Goal: Task Accomplishment & Management: Use online tool/utility

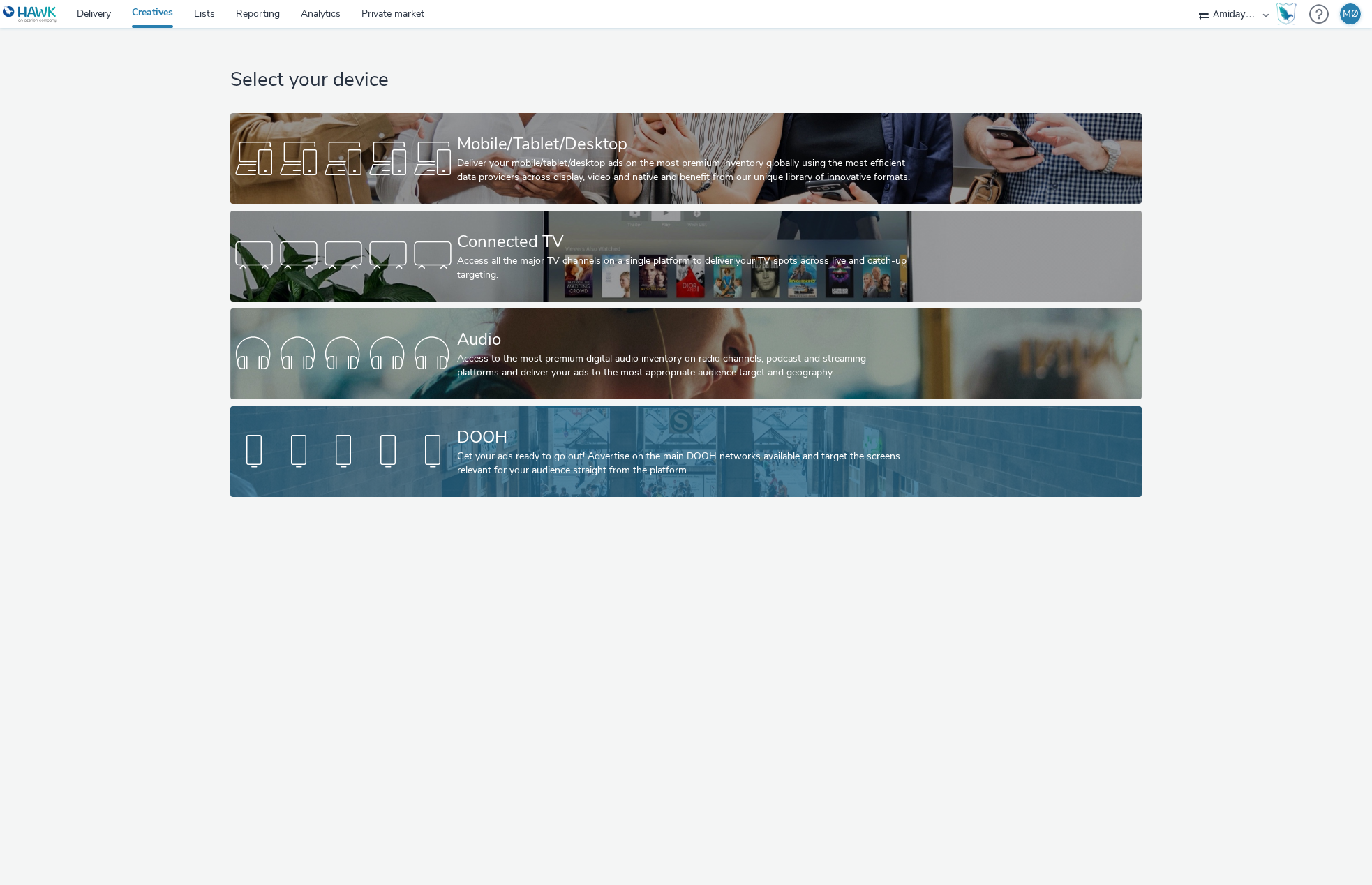
click at [560, 450] on div "Get your ads ready to go out! Advertise on the main DOOH networks available and…" at bounding box center [684, 464] width 453 height 29
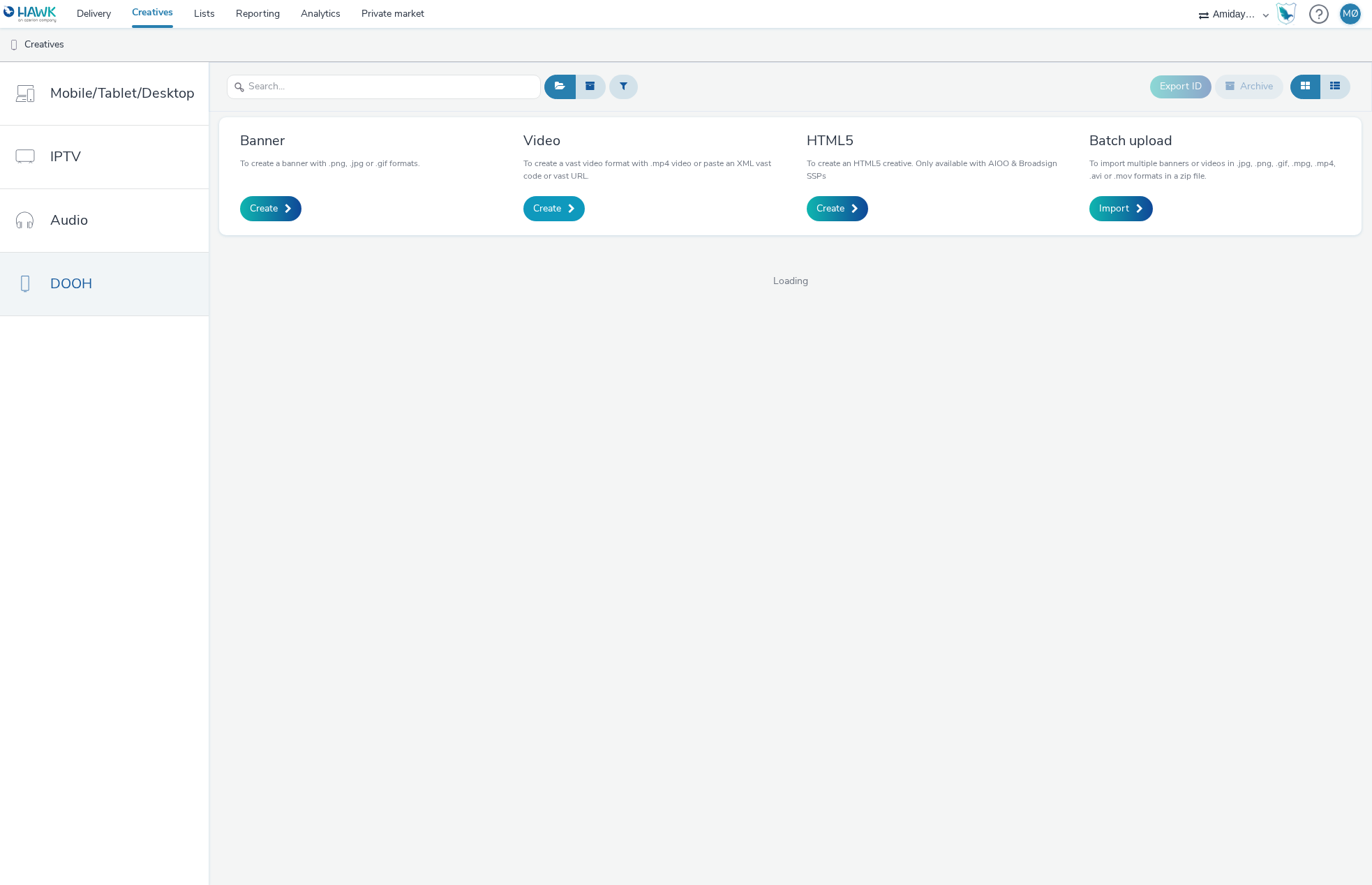
click at [562, 215] on link "Create" at bounding box center [554, 208] width 62 height 25
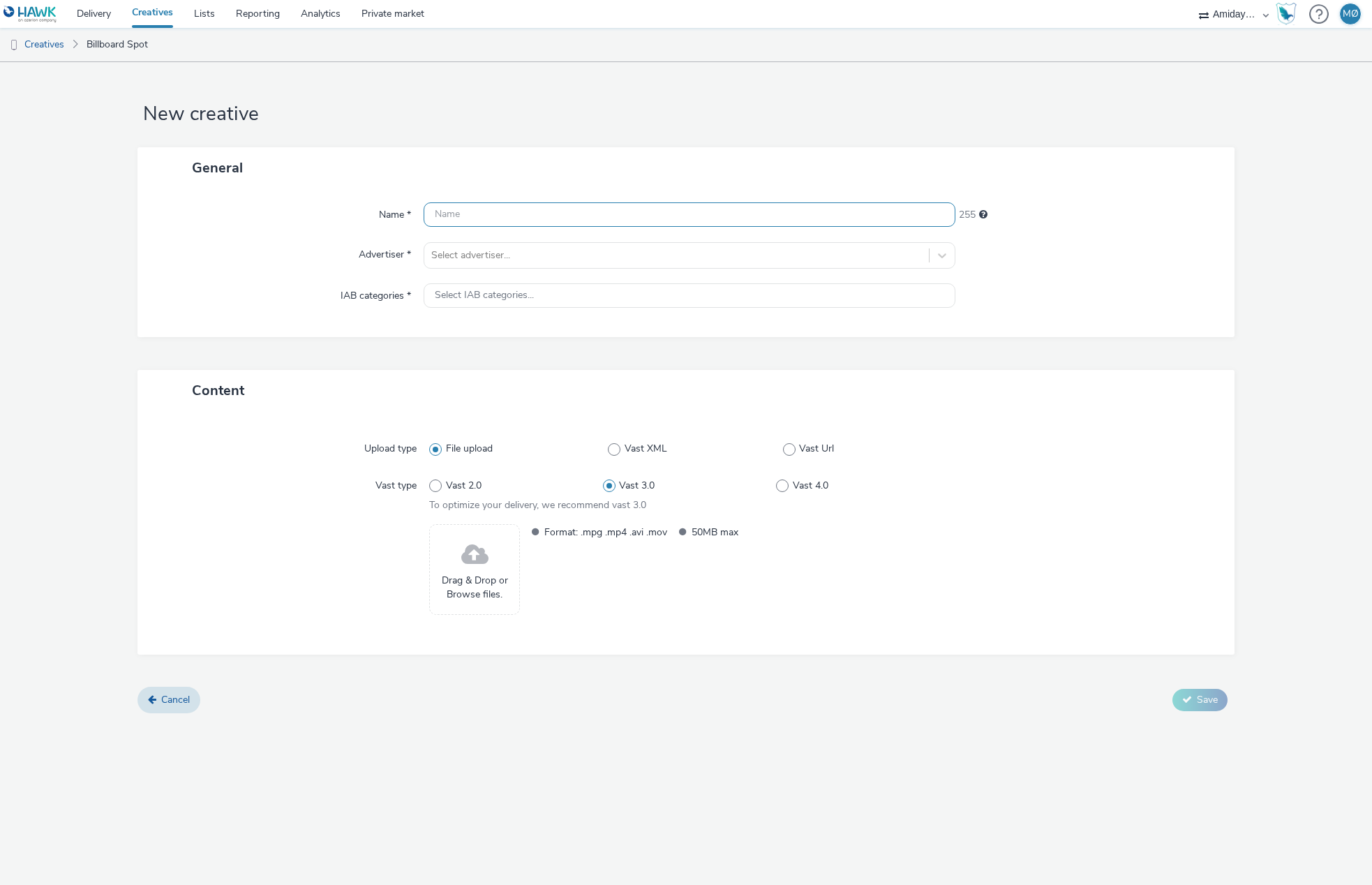
click at [464, 213] on input "text" at bounding box center [689, 214] width 531 height 24
type input "24SO - Always on - 1080x1920"
click at [564, 257] on div at bounding box center [676, 255] width 490 height 17
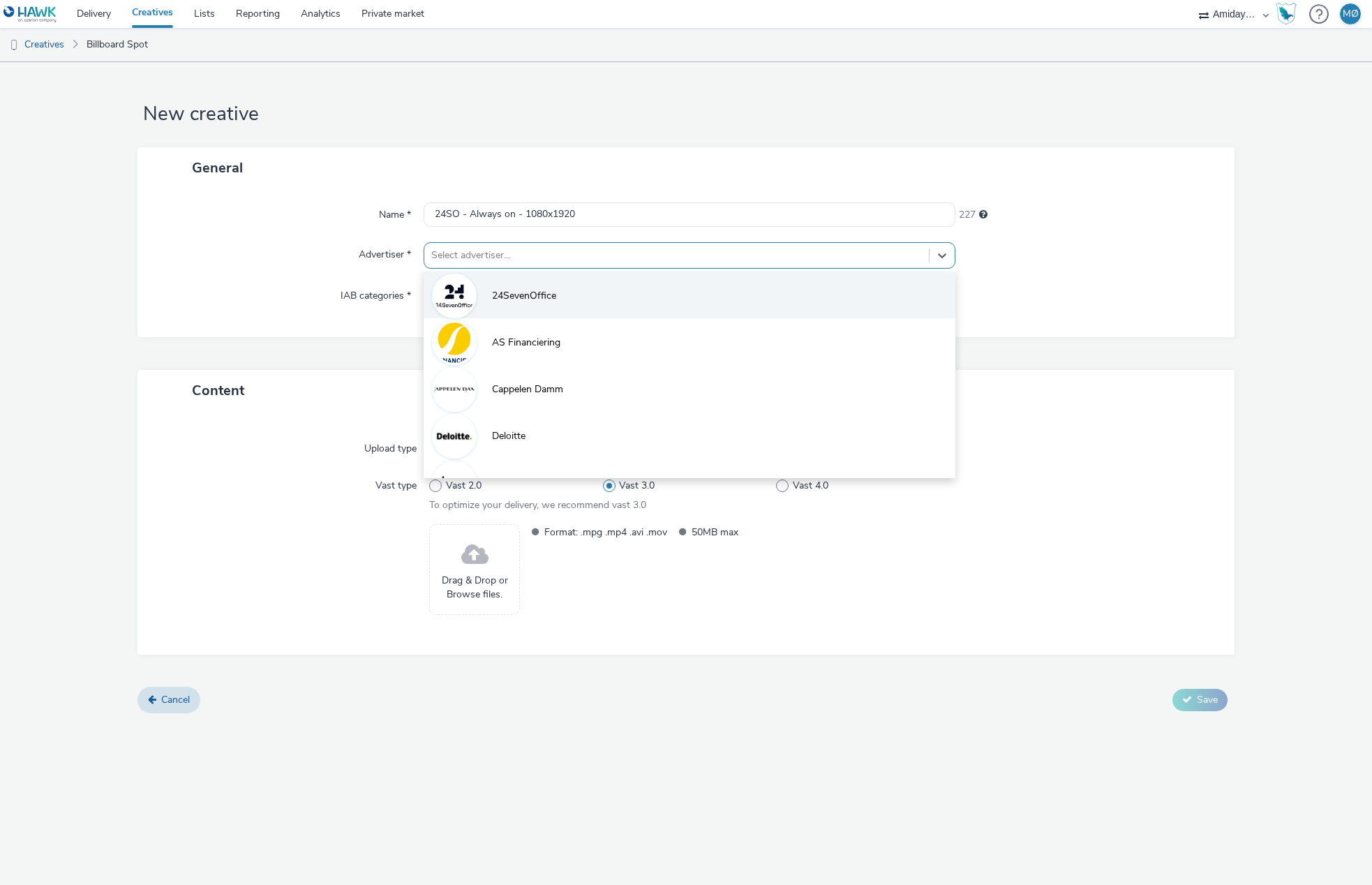
click at [522, 299] on span "24SevenOffice" at bounding box center [524, 296] width 64 height 14
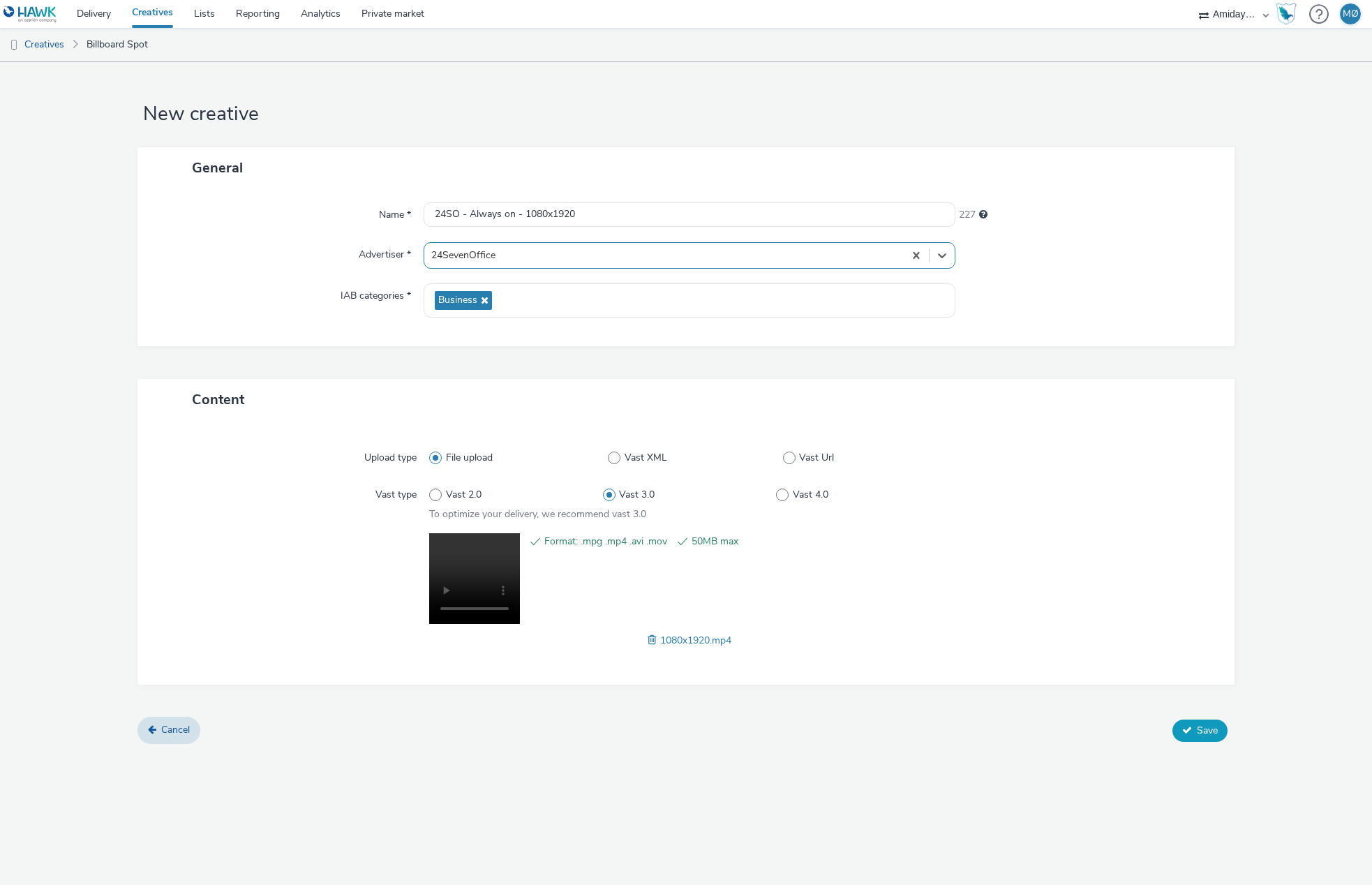
click at [1196, 734] on span "Save" at bounding box center [1207, 730] width 21 height 13
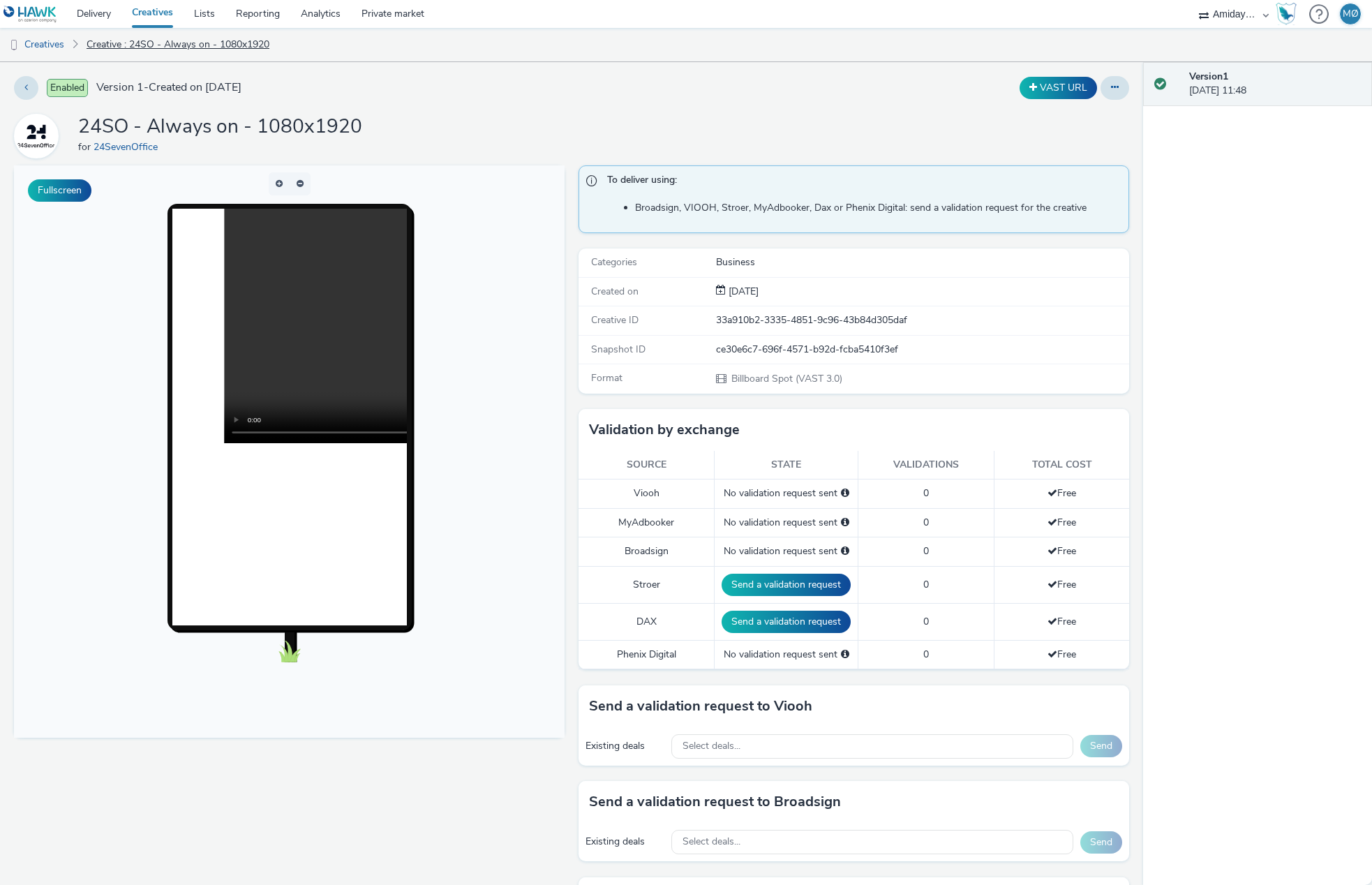
click at [149, 41] on link "Creative : 24SO - Always on - 1080x1920" at bounding box center [178, 45] width 196 height 34
click at [50, 45] on link "Creatives" at bounding box center [36, 45] width 71 height 34
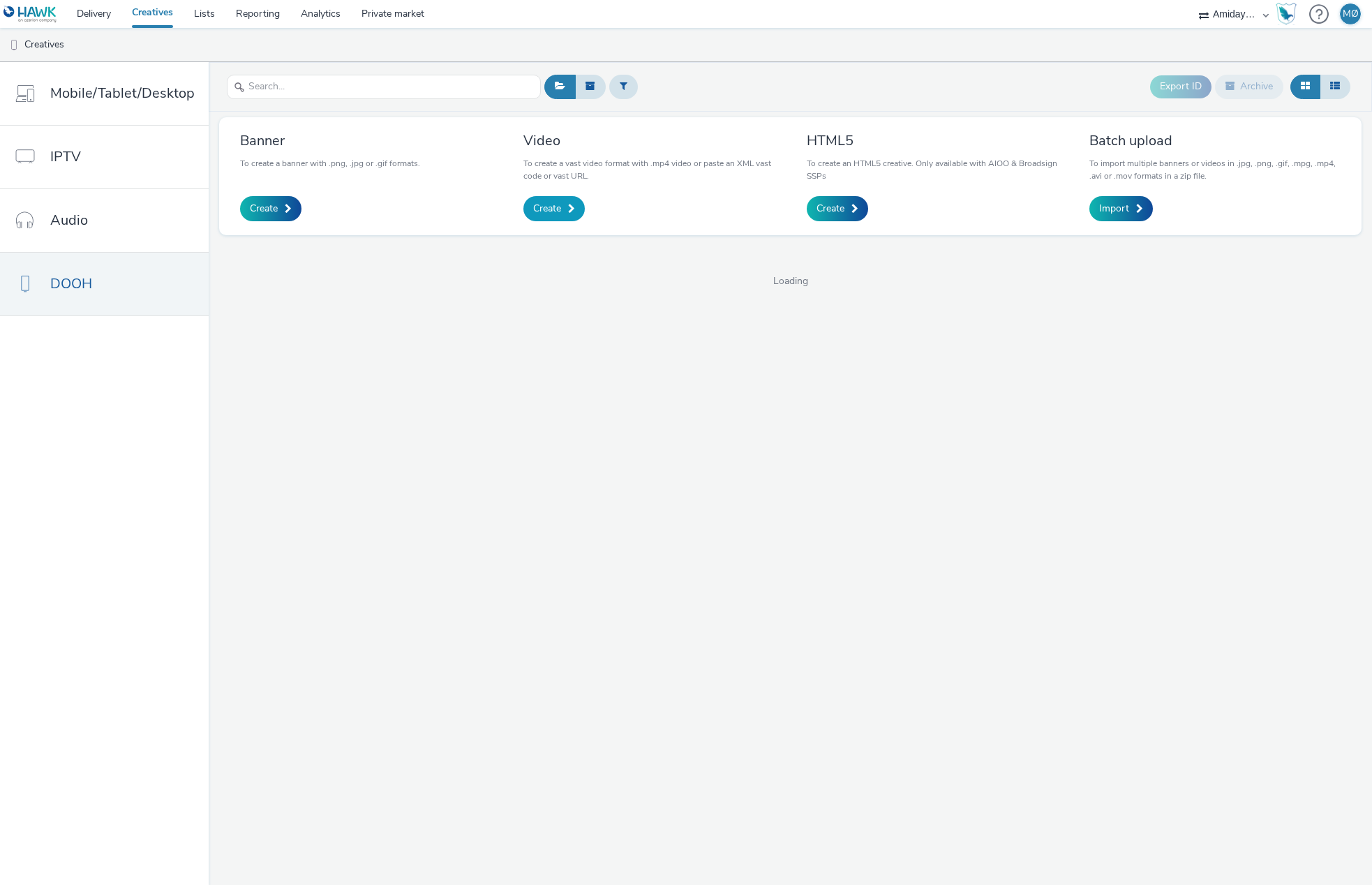
click at [578, 214] on link "Create" at bounding box center [554, 208] width 62 height 25
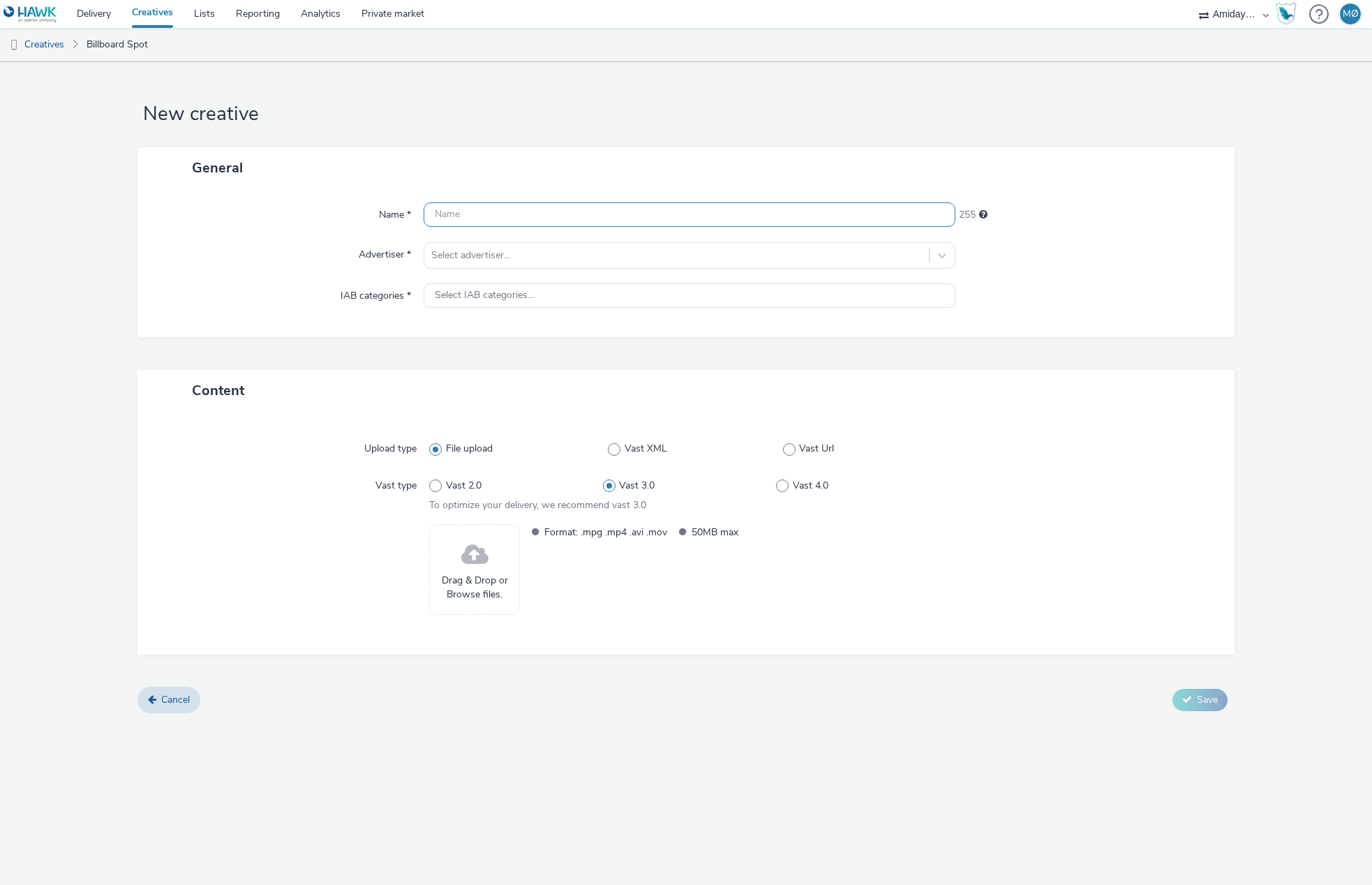
click at [562, 213] on input "text" at bounding box center [689, 214] width 531 height 24
type input "24SO - Always on - 1920x1080"
click at [525, 265] on div "Select advertiser..." at bounding box center [676, 255] width 503 height 22
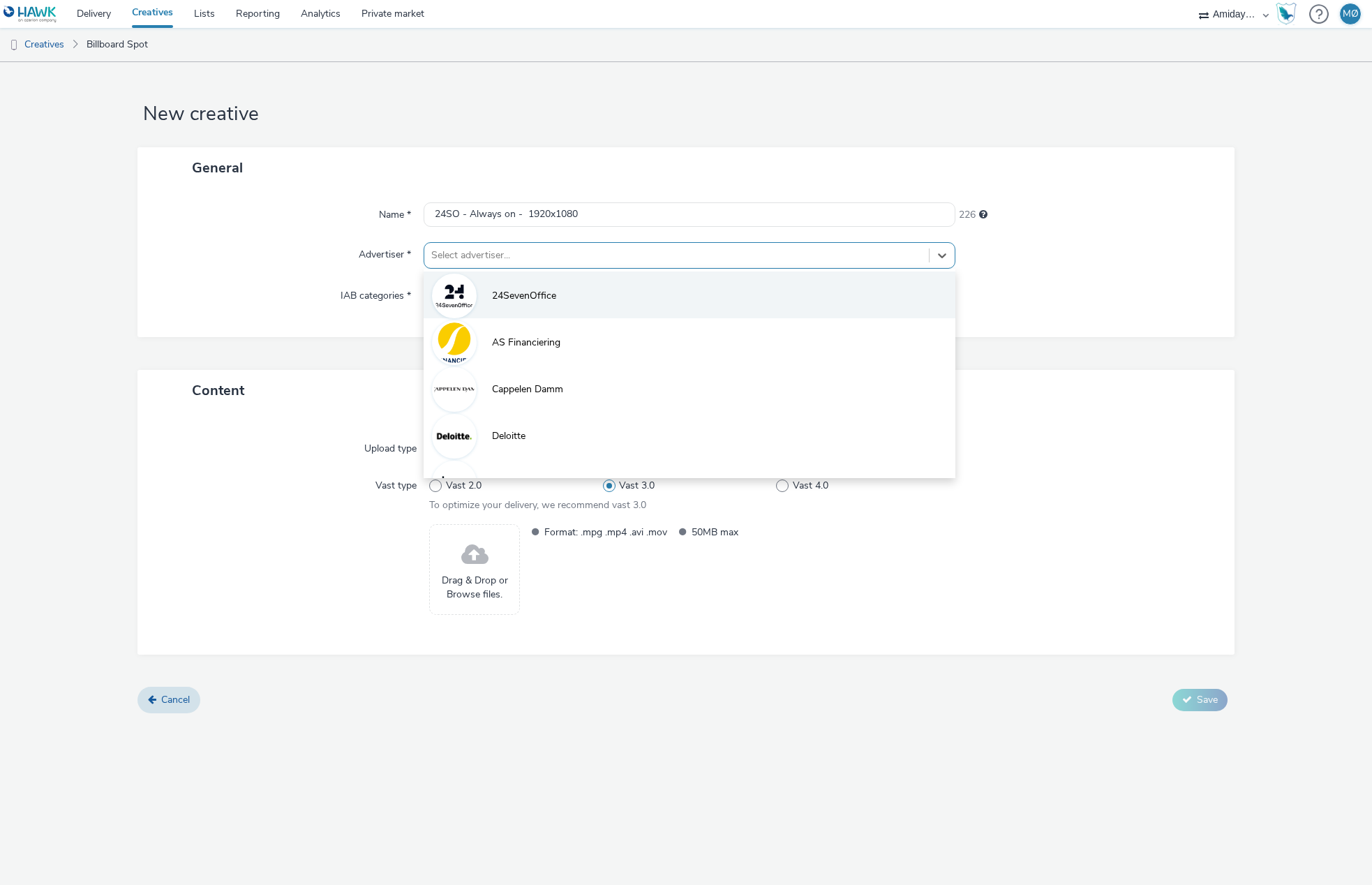
click at [531, 300] on span "24SevenOffice" at bounding box center [524, 296] width 64 height 14
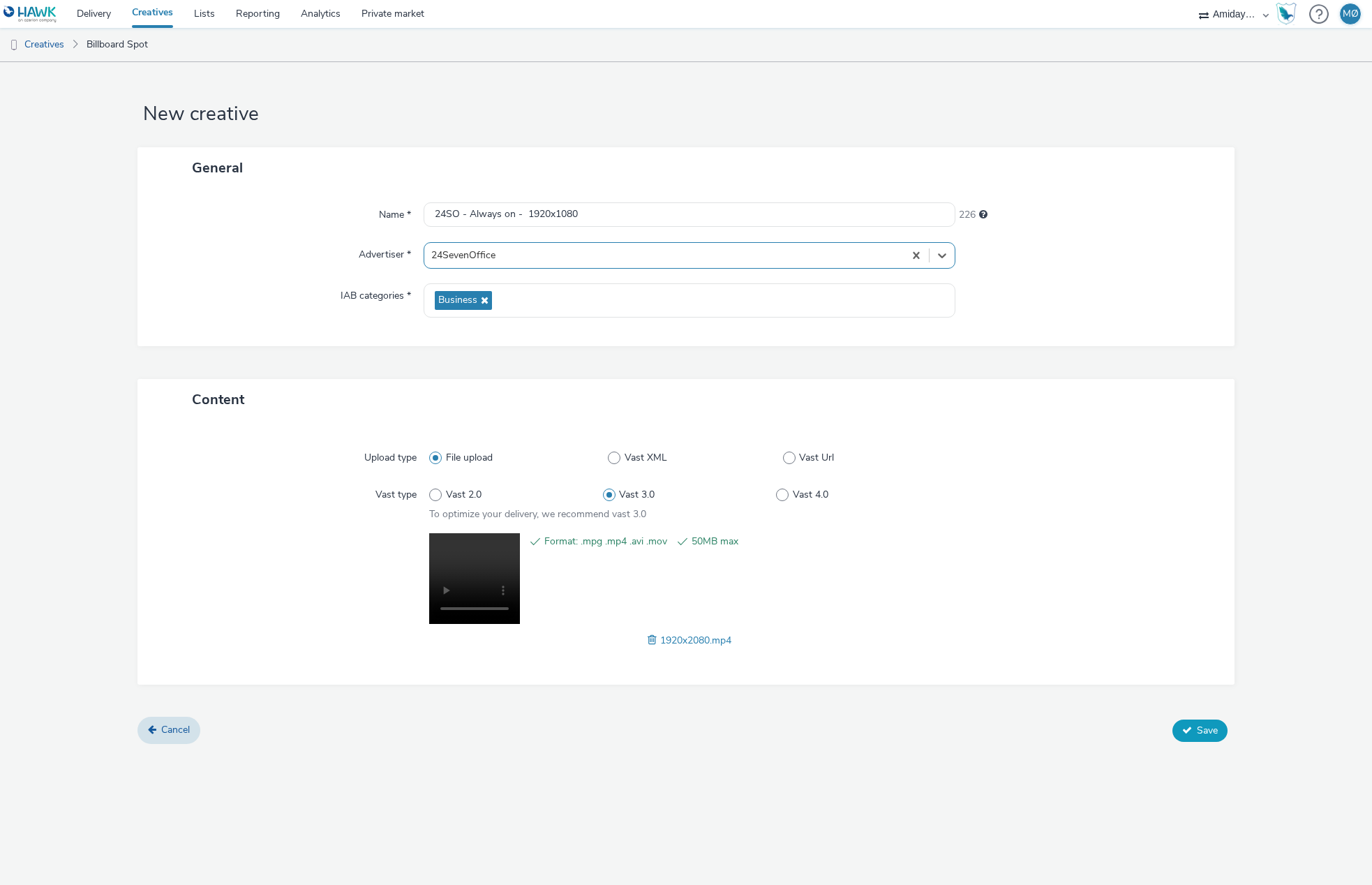
click at [1202, 737] on button "Save" at bounding box center [1199, 731] width 55 height 22
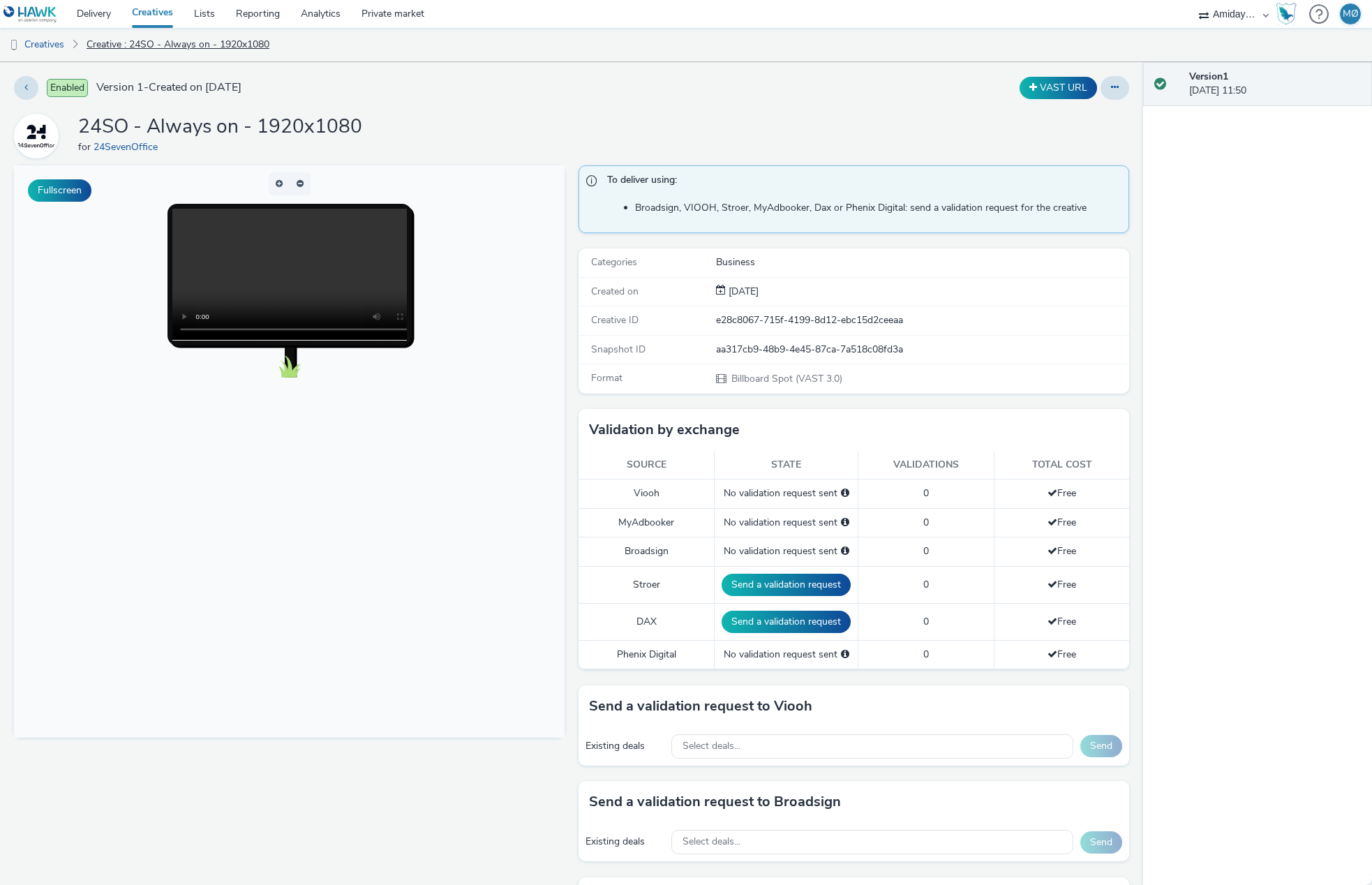
click at [185, 45] on link "Creative : 24SO - Always on - 1920x1080" at bounding box center [178, 45] width 196 height 34
click at [45, 45] on link "Creatives" at bounding box center [36, 45] width 71 height 34
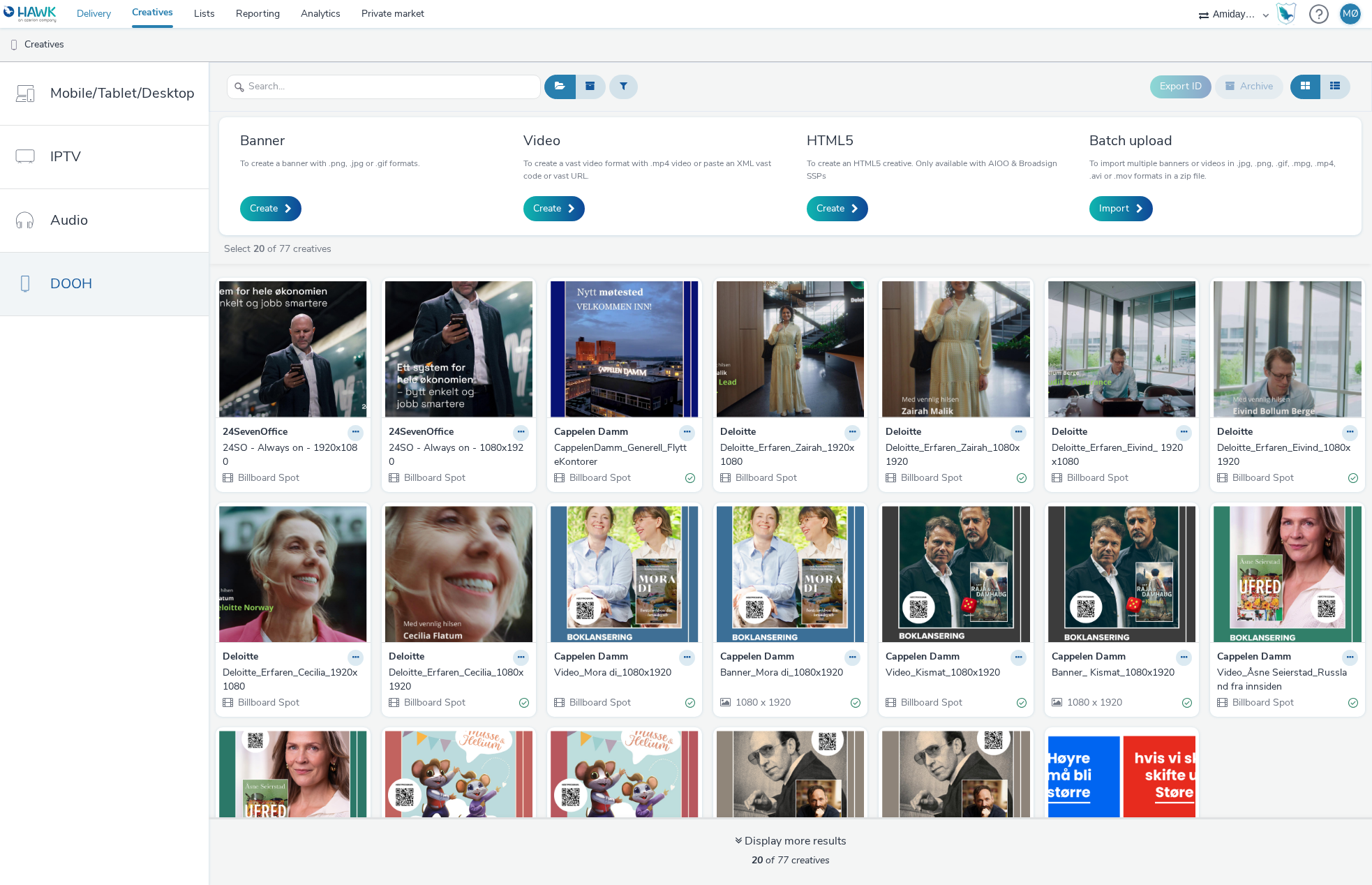
click at [78, 10] on link "Delivery" at bounding box center [94, 14] width 55 height 28
